Goal: Task Accomplishment & Management: Complete application form

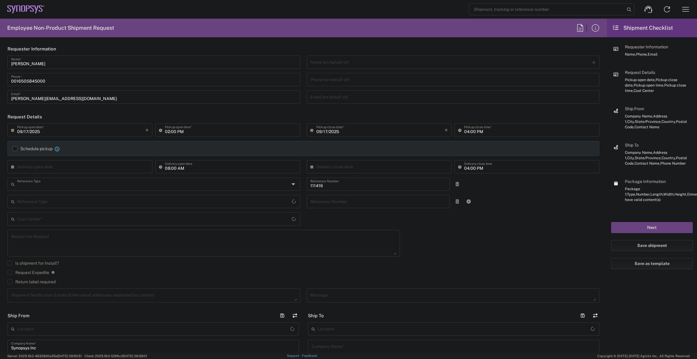
type input "Department"
type input "[GEOGRAPHIC_DATA]"
type input "US01, SIG, IT Platform Products 111416"
type input "[US_STATE]"
type input "Delivered at Place"
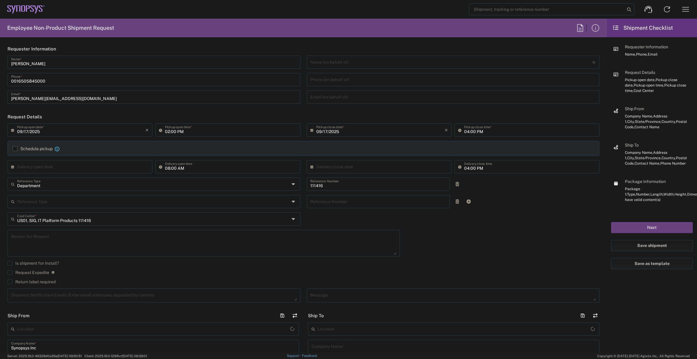
type input "[GEOGRAPHIC_DATA]"
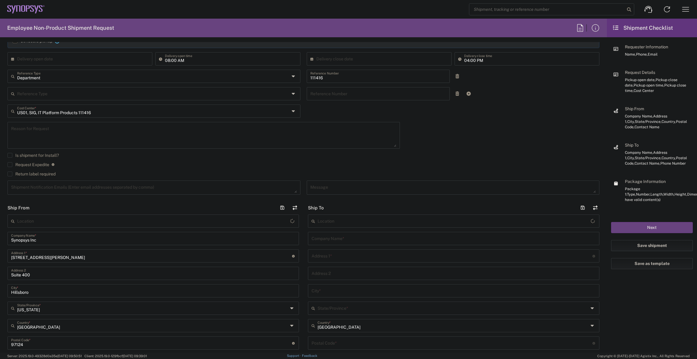
scroll to position [109, 0]
type input "Hillsboro US03"
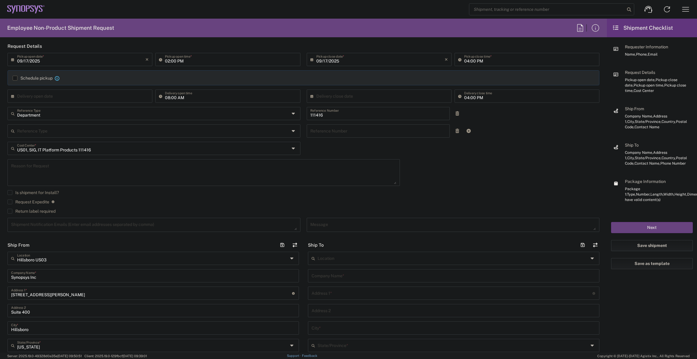
scroll to position [0, 0]
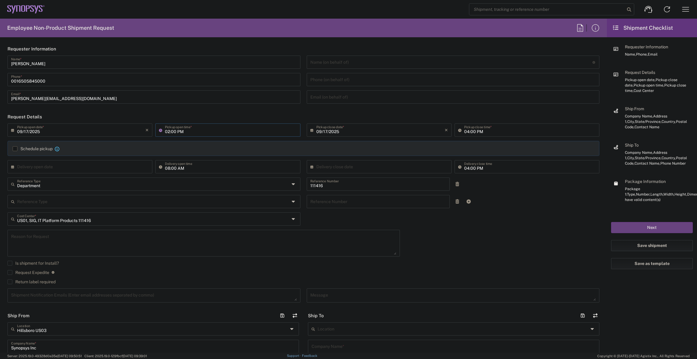
click at [200, 134] on input "02:00 PM" at bounding box center [231, 129] width 132 height 11
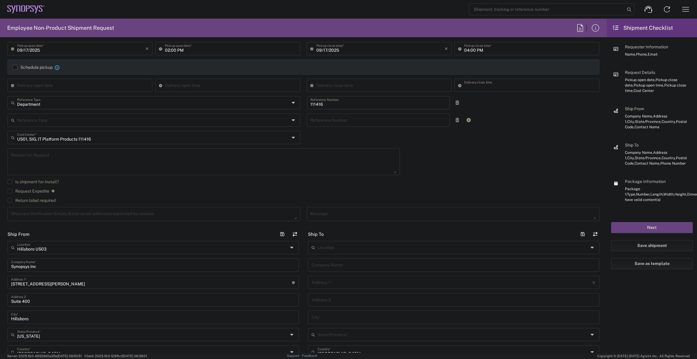
scroll to position [82, 0]
click at [341, 241] on div "Location" at bounding box center [453, 247] width 291 height 13
click at [342, 245] on input "text" at bounding box center [453, 247] width 271 height 11
type input "S"
type input "Synopsys"
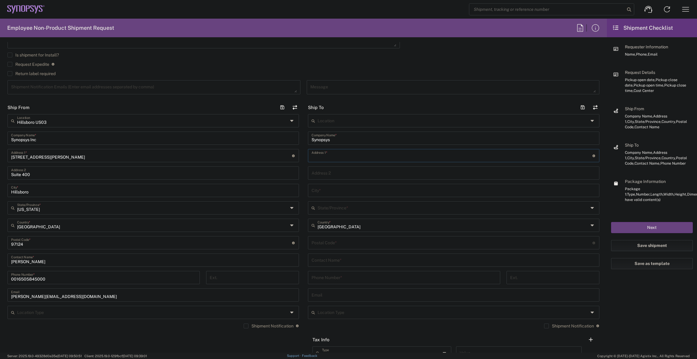
scroll to position [218, 0]
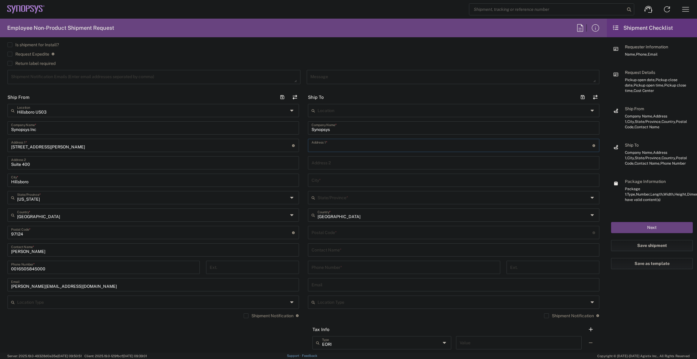
click at [344, 249] on div "Contact Name *" at bounding box center [453, 249] width 291 height 13
paste input "Haven Myhrvold"
type input "Haven Myhrvold"
click at [364, 144] on input "text" at bounding box center [452, 145] width 281 height 11
paste input "[STREET_ADDRESS]"
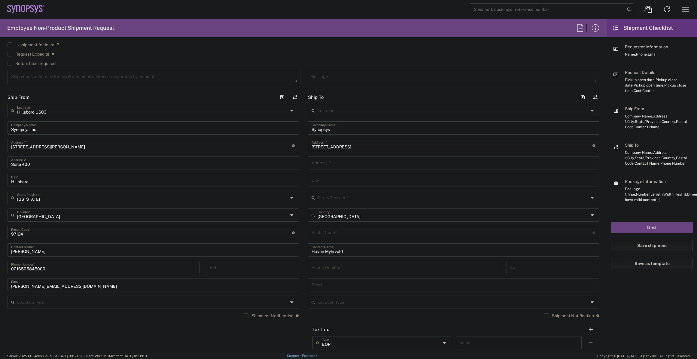
type input "[STREET_ADDRESS]"
click at [354, 160] on input "text" at bounding box center [454, 162] width 284 height 11
click at [336, 183] on input "text" at bounding box center [454, 180] width 284 height 11
type input "Kent"
click at [336, 194] on input "text" at bounding box center [453, 197] width 271 height 11
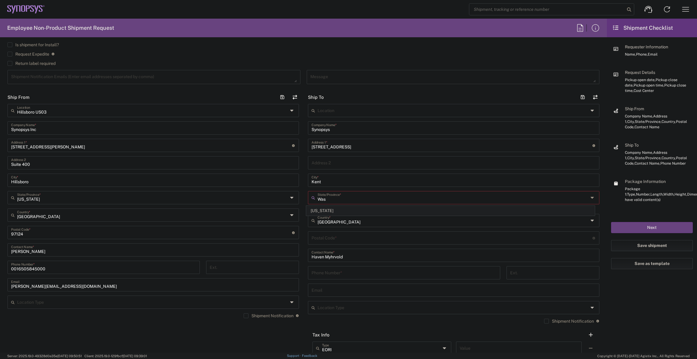
click at [334, 209] on span "[US_STATE]" at bounding box center [450, 210] width 288 height 9
type input "[US_STATE]"
click at [355, 231] on input "undefined" at bounding box center [452, 232] width 281 height 11
paste input "98032"
type input "98032"
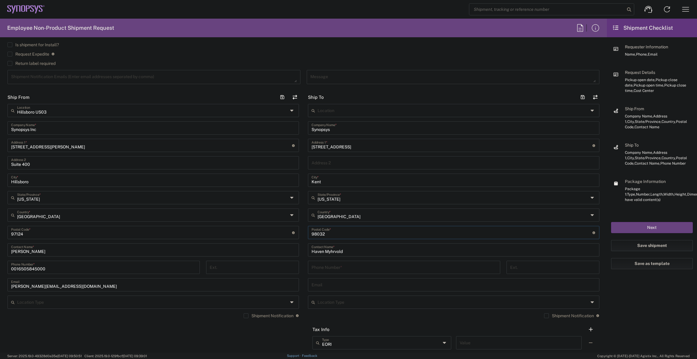
click at [338, 270] on input "tel" at bounding box center [404, 267] width 185 height 11
type input "6505845000"
click at [359, 288] on input "text" at bounding box center [454, 284] width 284 height 11
click at [351, 283] on input "text" at bounding box center [454, 284] width 284 height 11
paste input "[EMAIL_ADDRESS][DOMAIN_NAME]"
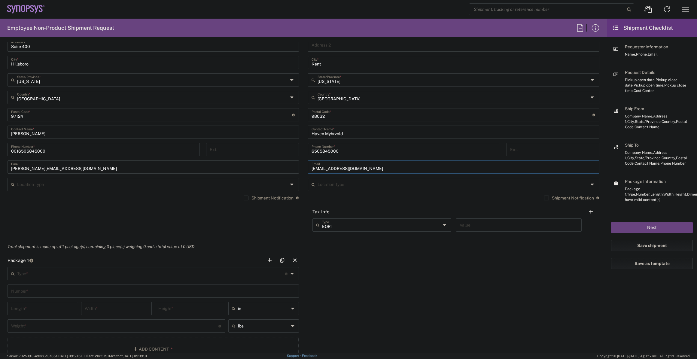
scroll to position [355, 0]
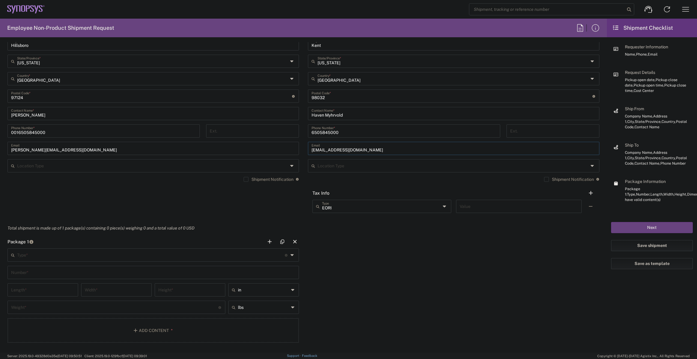
type input "[EMAIL_ADDRESS][DOMAIN_NAME]"
click at [69, 258] on input "text" at bounding box center [151, 254] width 268 height 11
click at [96, 256] on input "text" at bounding box center [151, 254] width 268 height 11
type input "padded"
type input "enve"
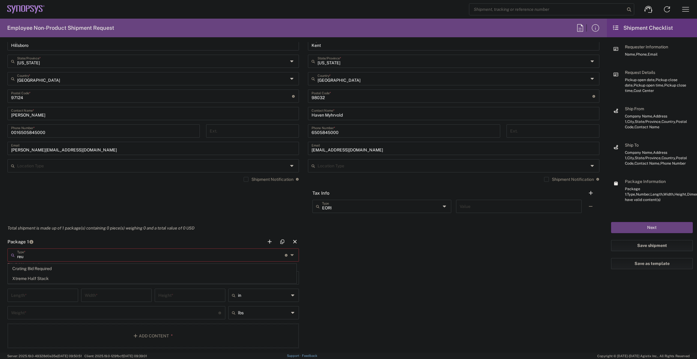
type input "reus"
type input "pak"
type input "reus"
click at [83, 271] on span "Envelope" at bounding box center [152, 268] width 288 height 9
type input "Envelope"
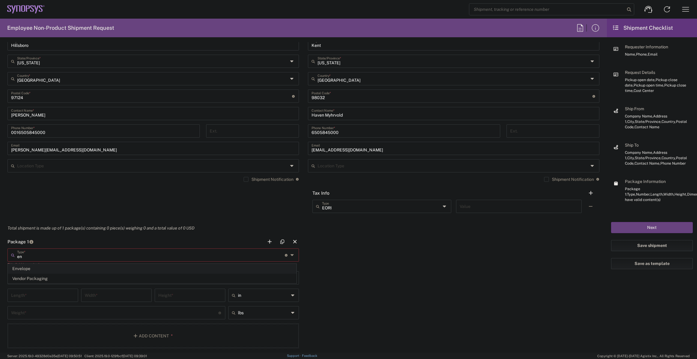
type input "1"
type input "9.5"
type input "12.5"
type input "0.25"
type input "1"
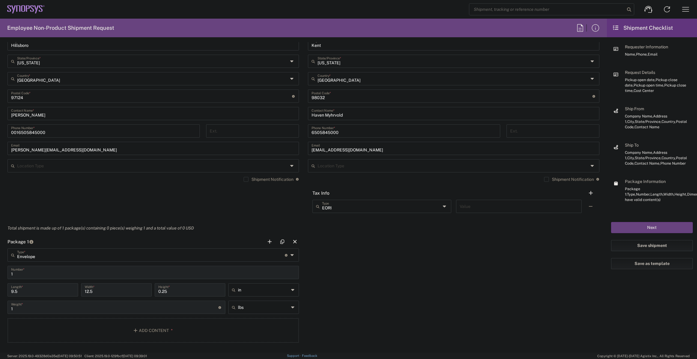
scroll to position [382, 0]
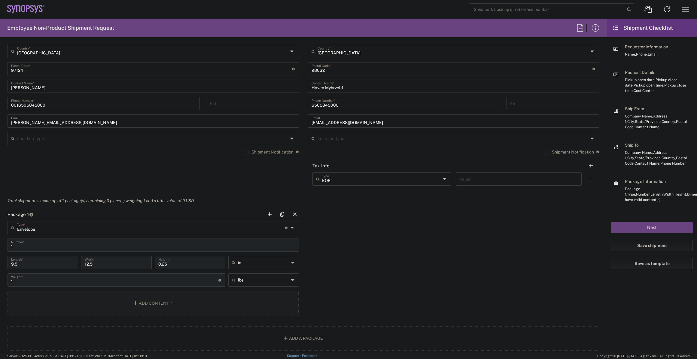
click at [78, 305] on button "Add Content *" at bounding box center [153, 303] width 291 height 25
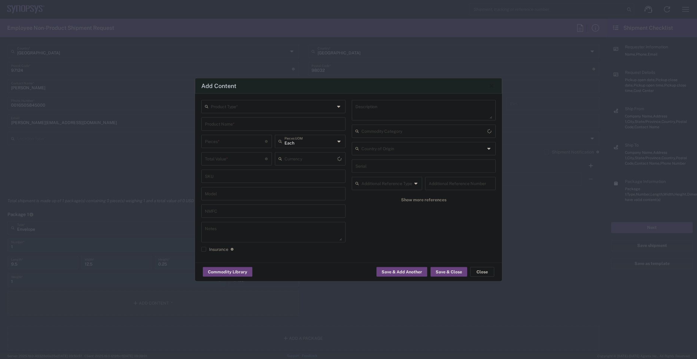
type input "US Dollar"
click at [289, 108] on input "text" at bounding box center [273, 106] width 124 height 11
click at [265, 126] on span "General Commodity" at bounding box center [273, 129] width 143 height 9
type input "General Commodity"
click at [265, 126] on input "text" at bounding box center [273, 123] width 137 height 11
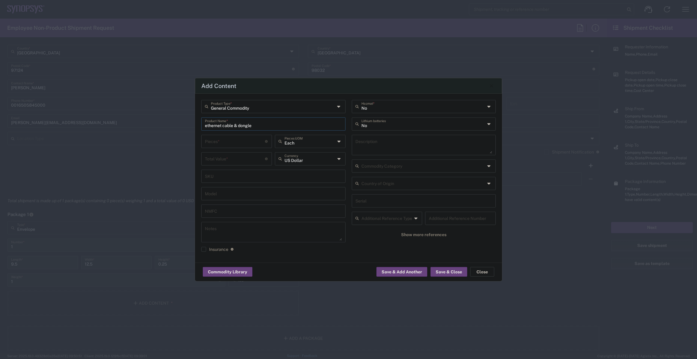
type input "ethernet cable & dongle"
click at [252, 142] on input "number" at bounding box center [235, 140] width 60 height 11
type input "2"
click at [244, 159] on input "number" at bounding box center [235, 158] width 60 height 11
type input "2"
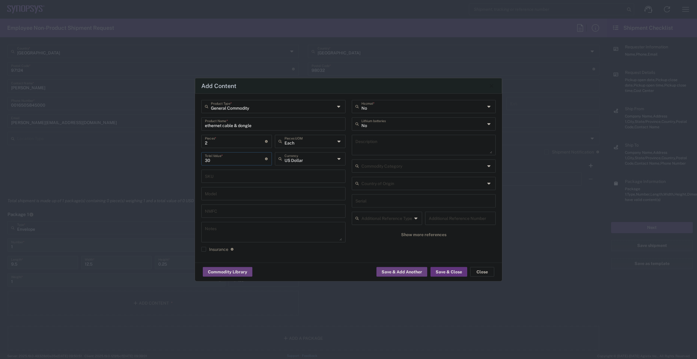
type input "30"
click at [436, 273] on button "Save & Close" at bounding box center [448, 272] width 37 height 10
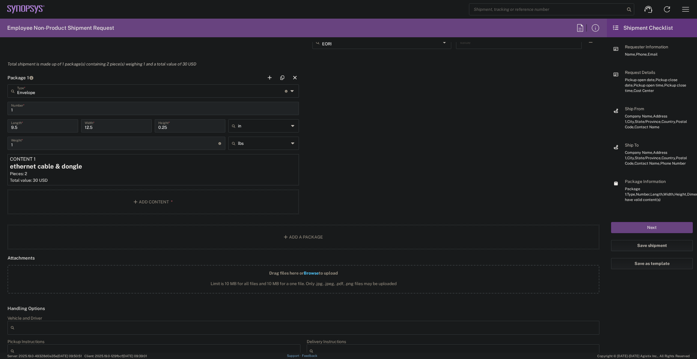
scroll to position [646, 0]
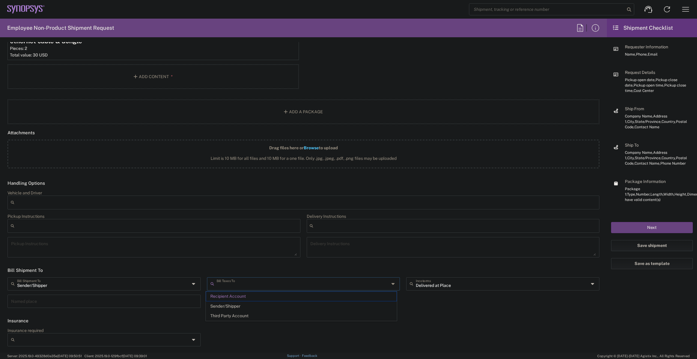
click at [263, 278] on input "text" at bounding box center [303, 283] width 173 height 11
click at [259, 304] on span "Sender/Shipper" at bounding box center [301, 306] width 190 height 9
type input "Sender/Shipper"
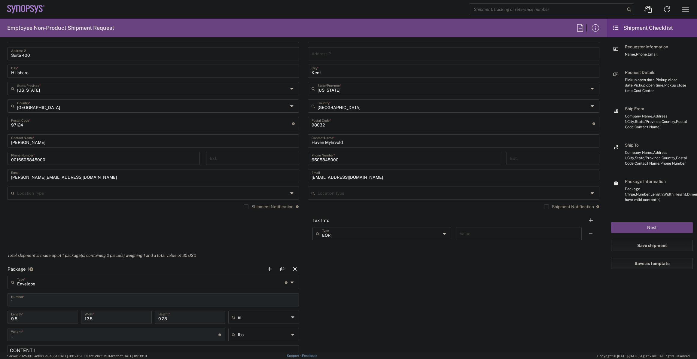
scroll to position [519, 0]
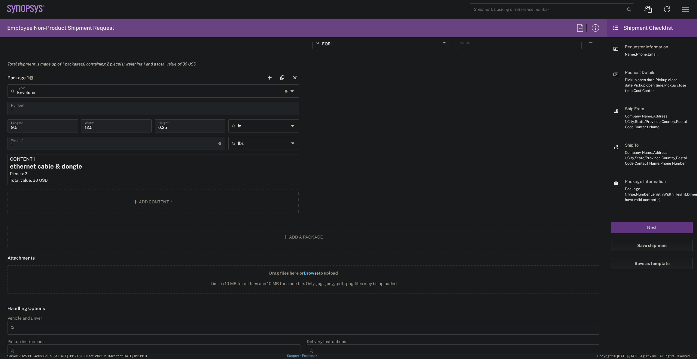
click at [651, 224] on button "Next" at bounding box center [652, 227] width 82 height 11
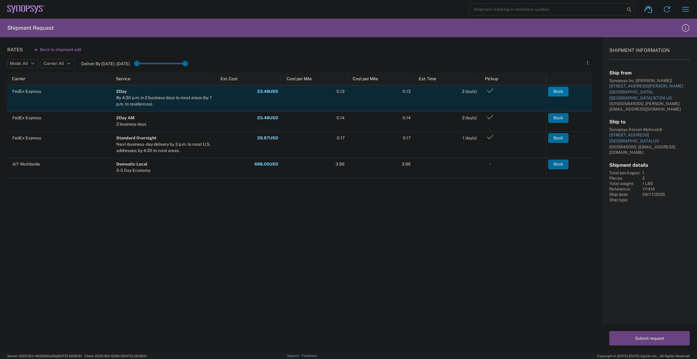
click at [555, 92] on button "Book" at bounding box center [558, 92] width 20 height 10
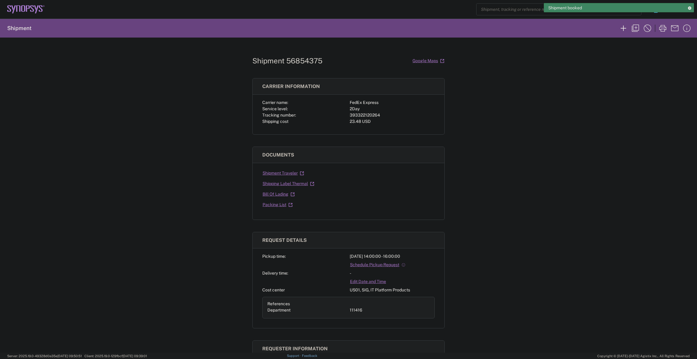
click at [363, 114] on div "393322120264" at bounding box center [392, 115] width 85 height 6
copy div "393322120264"
click at [295, 185] on link "Shipping Label Thermal" at bounding box center [288, 183] width 52 height 11
